Goal: Task Accomplishment & Management: Use online tool/utility

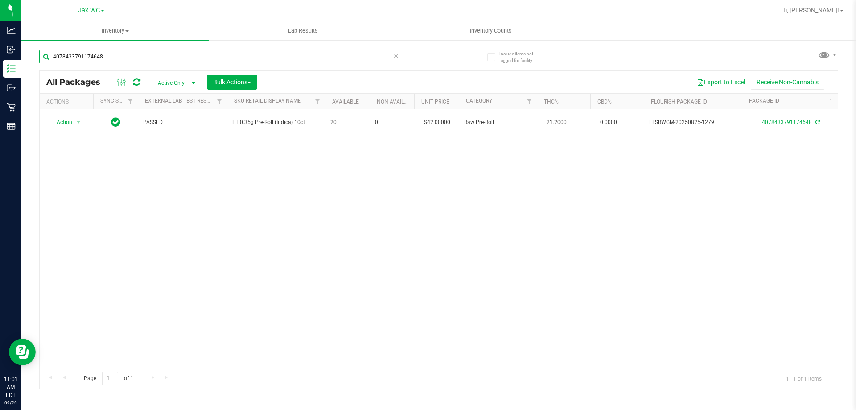
drag, startPoint x: 115, startPoint y: 59, endPoint x: 27, endPoint y: 60, distance: 87.4
click at [27, 60] on div "Include items not tagged for facility 4078433791174648 All Packages Active Only…" at bounding box center [438, 175] width 835 height 272
type input "shatter"
drag, startPoint x: 187, startPoint y: 55, endPoint x: 44, endPoint y: 49, distance: 143.7
click at [44, 49] on div "SN250728DC1-0804" at bounding box center [239, 56] width 400 height 29
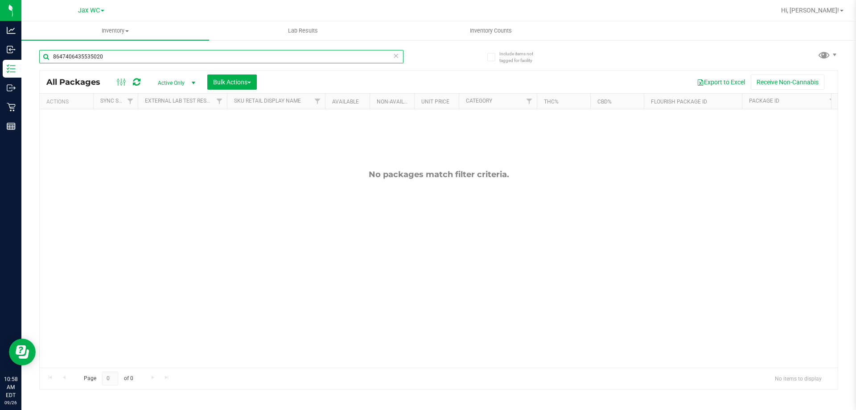
type input "8647406435535020"
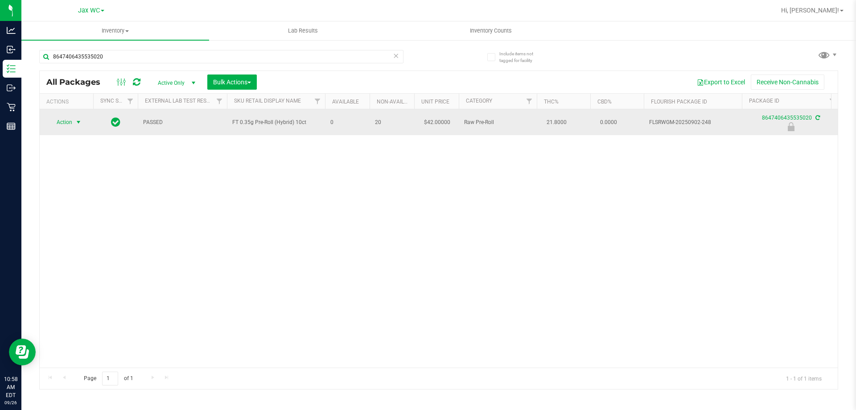
click at [60, 118] on span "Action" at bounding box center [61, 122] width 24 height 12
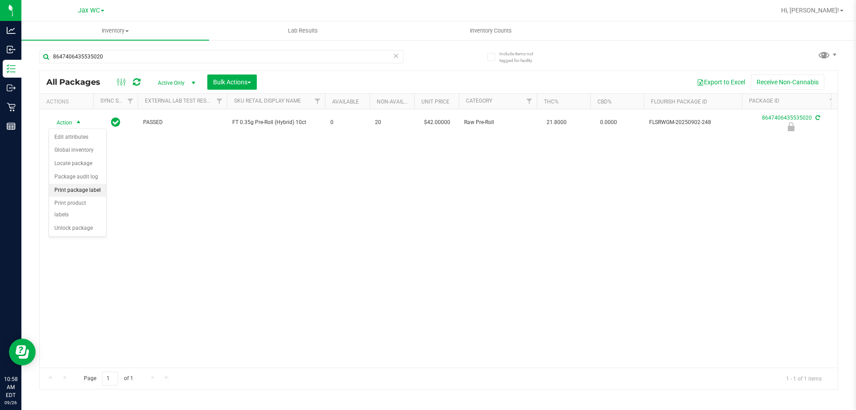
click at [80, 188] on li "Print package label" at bounding box center [77, 190] width 57 height 13
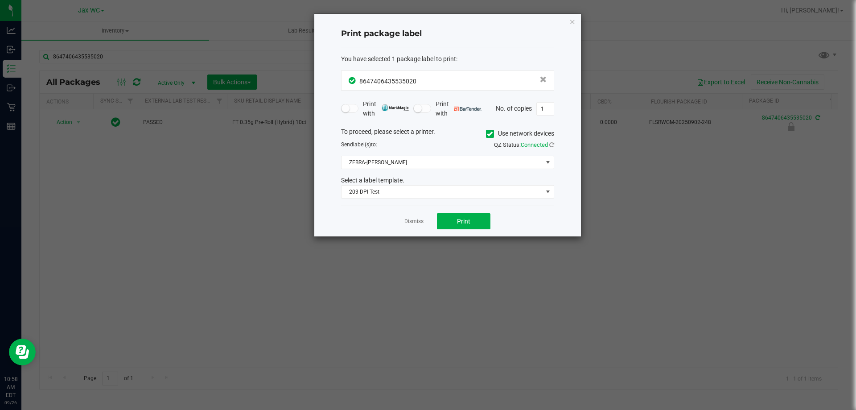
click at [458, 211] on div "Dismiss Print" at bounding box center [447, 221] width 213 height 31
click at [452, 221] on button "Print" at bounding box center [464, 221] width 54 height 16
click at [412, 219] on link "Dismiss" at bounding box center [413, 222] width 19 height 8
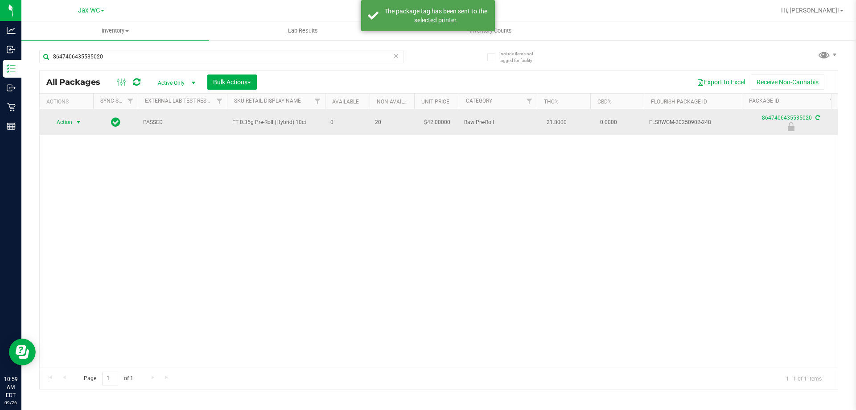
click at [58, 120] on span "Action" at bounding box center [61, 122] width 24 height 12
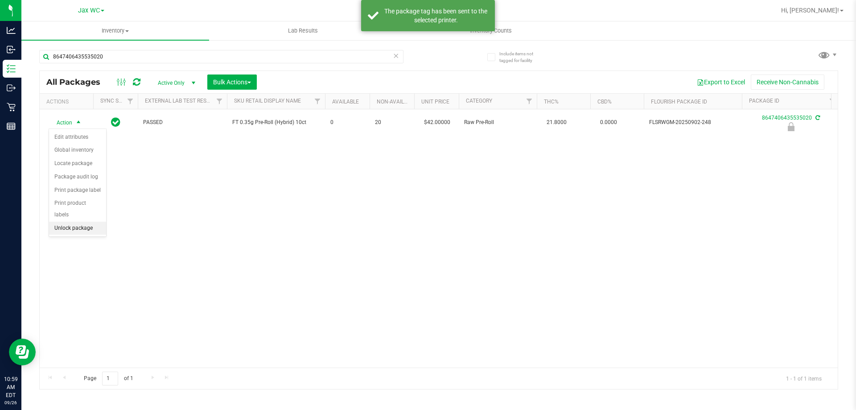
click at [94, 222] on li "Unlock package" at bounding box center [77, 228] width 57 height 13
